Goal: Information Seeking & Learning: Learn about a topic

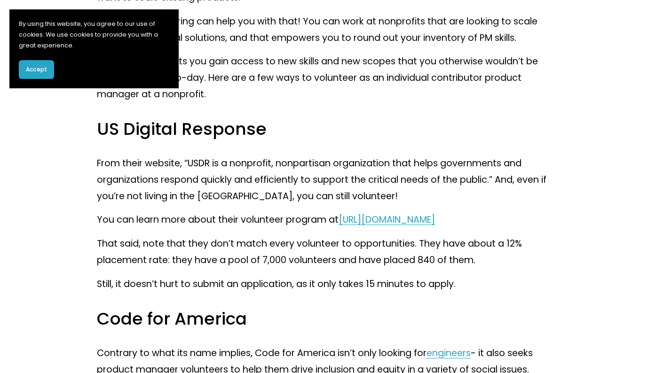
scroll to position [1232, 0]
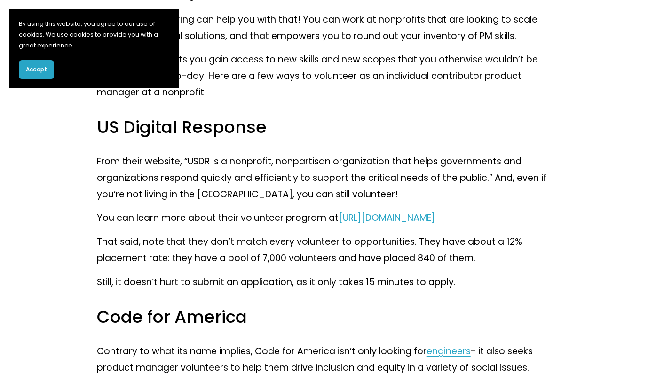
click at [43, 71] on span "Accept" at bounding box center [36, 69] width 21 height 8
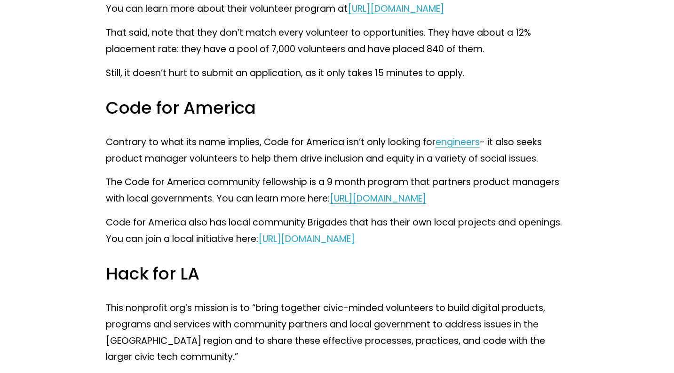
scroll to position [1442, 0]
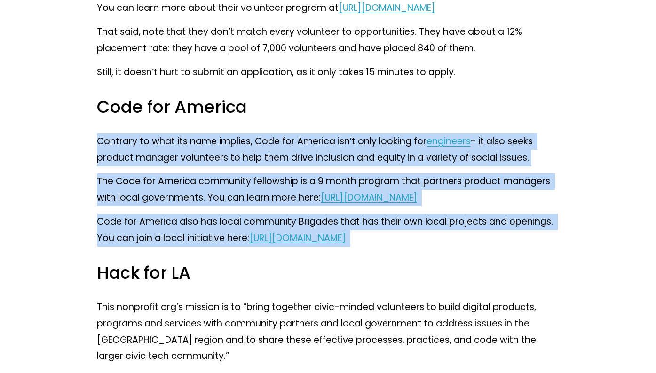
drag, startPoint x: 90, startPoint y: 148, endPoint x: 84, endPoint y: 276, distance: 128.5
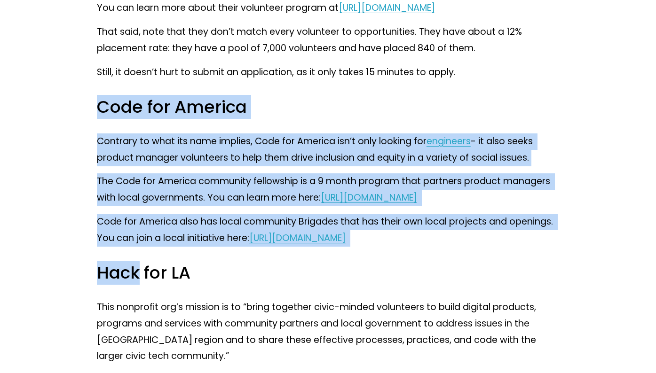
drag, startPoint x: 84, startPoint y: 276, endPoint x: 104, endPoint y: 104, distance: 173.3
click at [104, 104] on h3 "Code for America" at bounding box center [328, 107] width 462 height 23
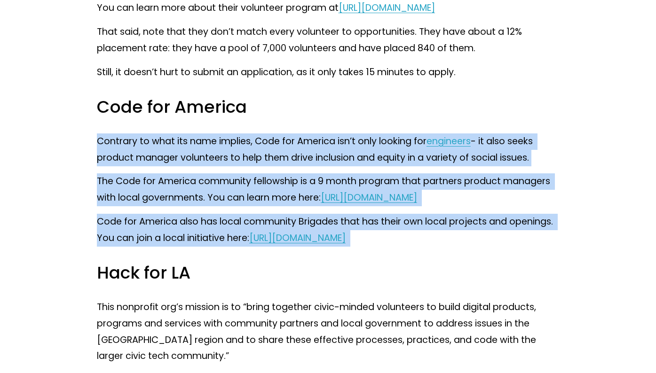
drag, startPoint x: 115, startPoint y: 119, endPoint x: 120, endPoint y: 270, distance: 151.5
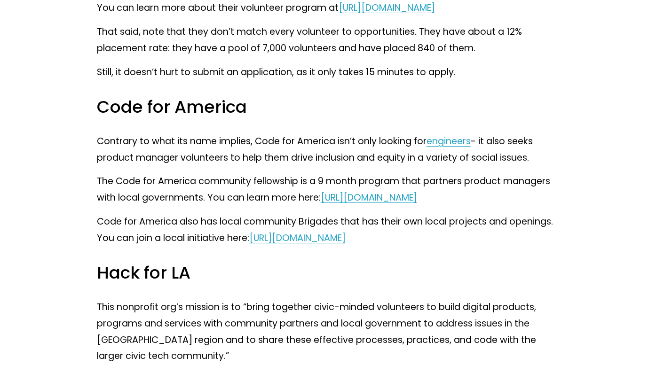
click at [184, 185] on p "The Code for America community fellowship is a 9 month program that partners pr…" at bounding box center [328, 189] width 462 height 33
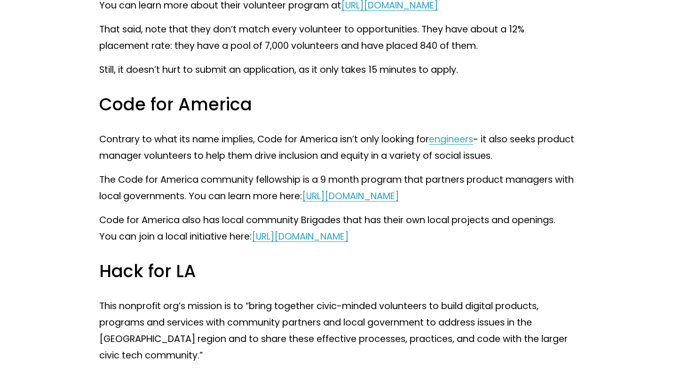
click at [226, 198] on p "The Code for America community fellowship is a 9 month program that partners pr…" at bounding box center [336, 188] width 475 height 33
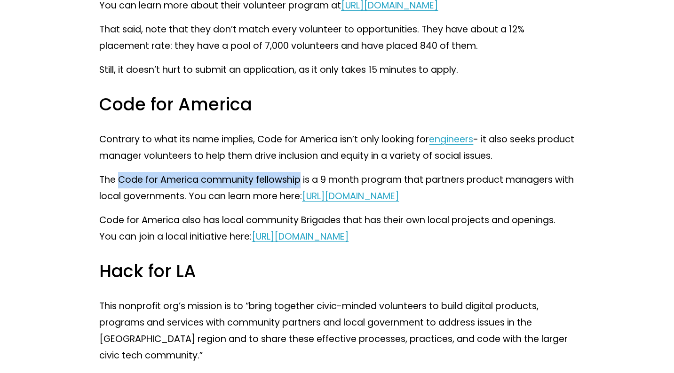
drag, startPoint x: 118, startPoint y: 197, endPoint x: 302, endPoint y: 198, distance: 183.8
click at [302, 198] on p "The Code for America community fellowship is a 9 month program that partners pr…" at bounding box center [336, 188] width 475 height 33
copy p "Code for America community fellowship"
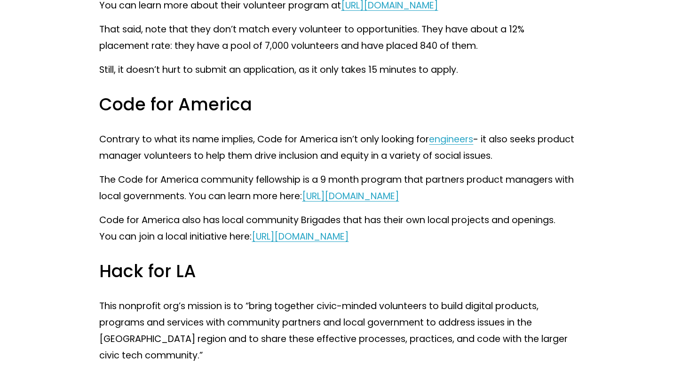
click at [120, 245] on p "Code for America also has local community Brigades that has their own local pro…" at bounding box center [336, 229] width 475 height 33
click at [298, 243] on link "[URL][DOMAIN_NAME]" at bounding box center [300, 236] width 97 height 13
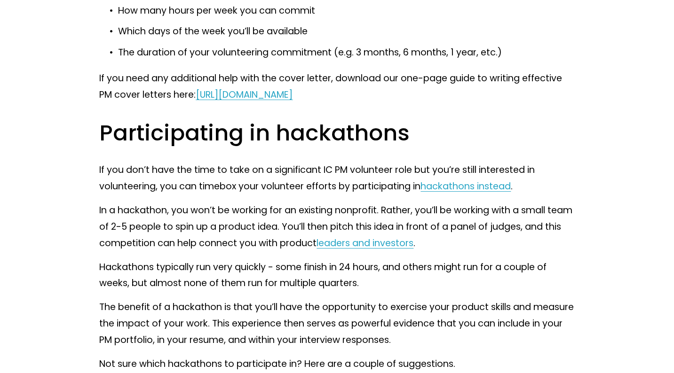
scroll to position [2569, 0]
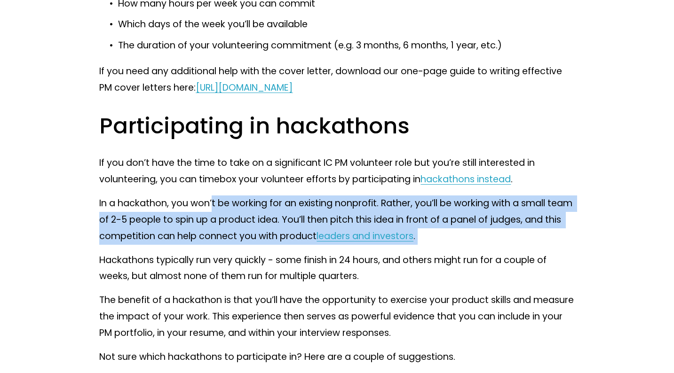
drag, startPoint x: 212, startPoint y: 233, endPoint x: 208, endPoint y: 284, distance: 51.9
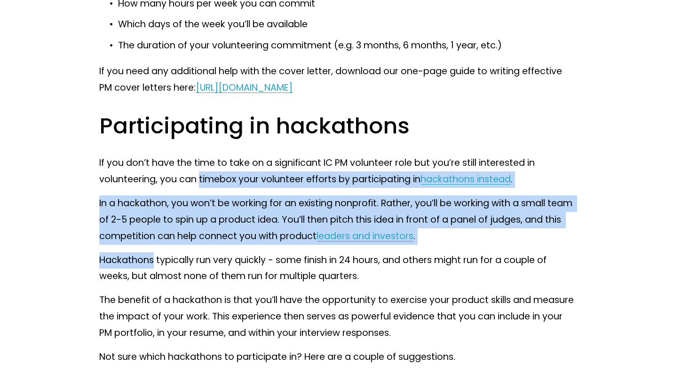
drag, startPoint x: 208, startPoint y: 284, endPoint x: 215, endPoint y: 214, distance: 70.8
click at [215, 188] on p "If you don’t have the time to take on a significant IC PM volunteer role but yo…" at bounding box center [336, 171] width 475 height 33
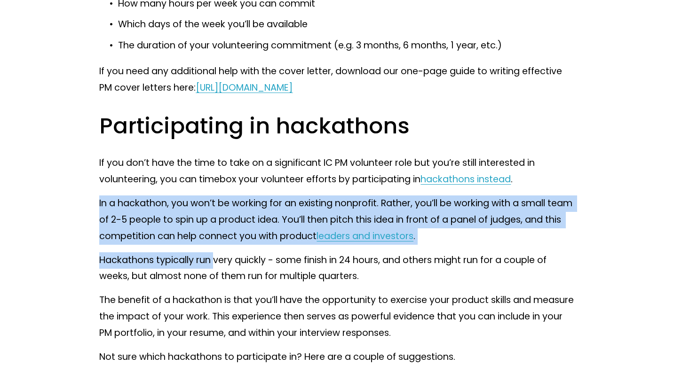
drag, startPoint x: 215, startPoint y: 224, endPoint x: 215, endPoint y: 291, distance: 66.8
click at [215, 285] on p "Hackathons typically run very quickly - some finish in 24 hours, and others mig…" at bounding box center [336, 268] width 475 height 33
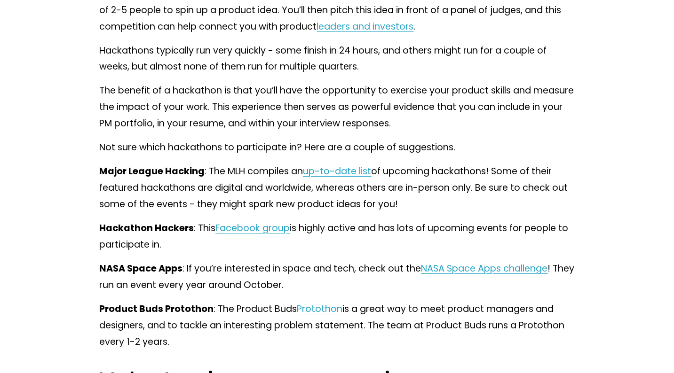
scroll to position [2779, 0]
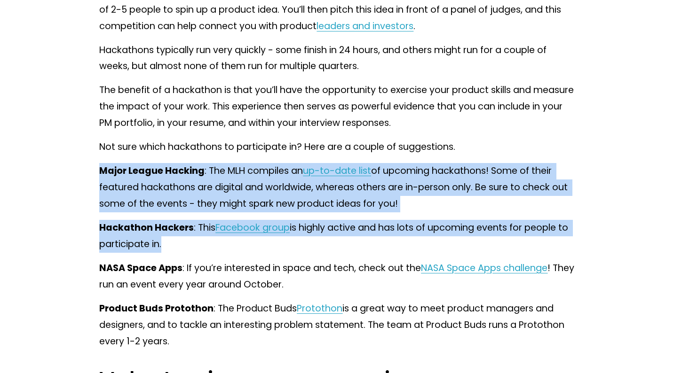
drag, startPoint x: 215, startPoint y: 291, endPoint x: 222, endPoint y: 190, distance: 100.4
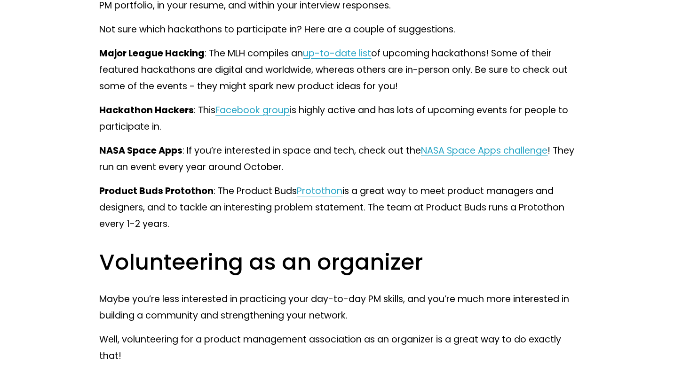
scroll to position [2898, 0]
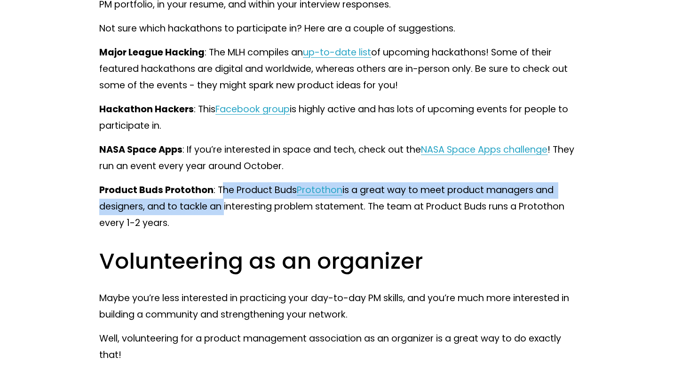
drag, startPoint x: 221, startPoint y: 217, endPoint x: 221, endPoint y: 247, distance: 30.1
click at [221, 232] on p "Product Buds Protothon : The Product Buds Protothon is a great way to meet prod…" at bounding box center [336, 206] width 475 height 49
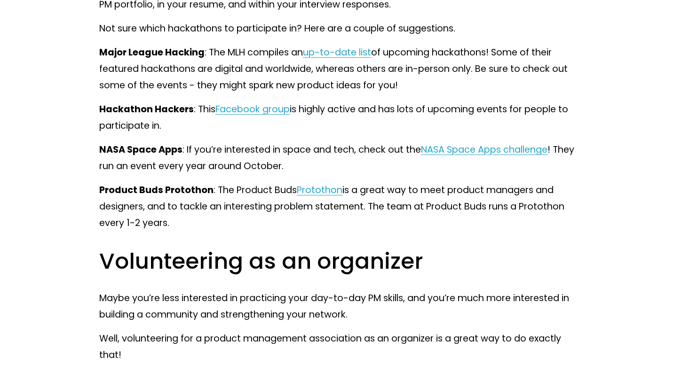
drag, startPoint x: 221, startPoint y: 263, endPoint x: 222, endPoint y: 209, distance: 53.6
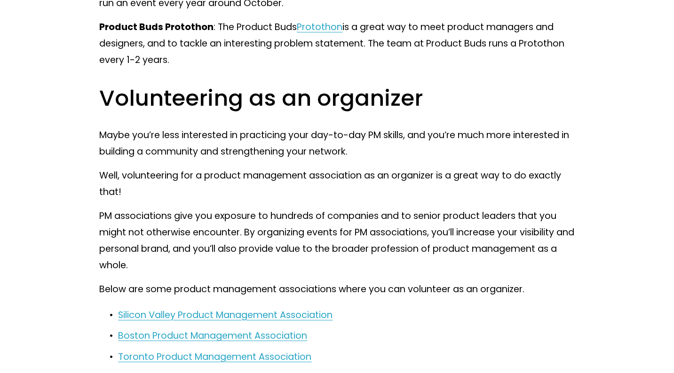
scroll to position [3067, 0]
